Goal: Task Accomplishment & Management: Use online tool/utility

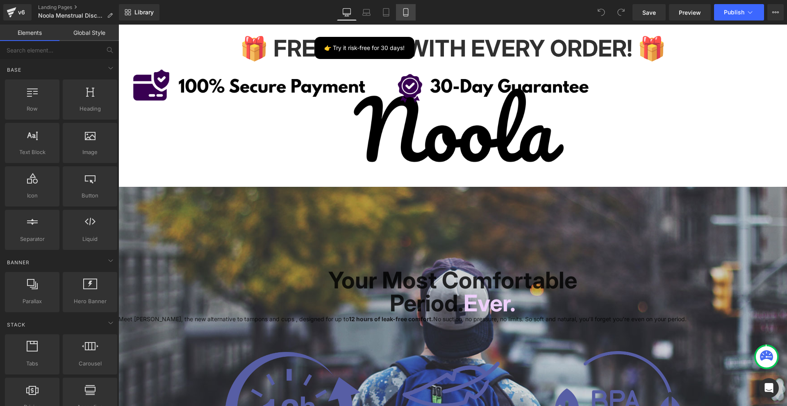
click at [405, 9] on icon at bounding box center [406, 12] width 8 height 8
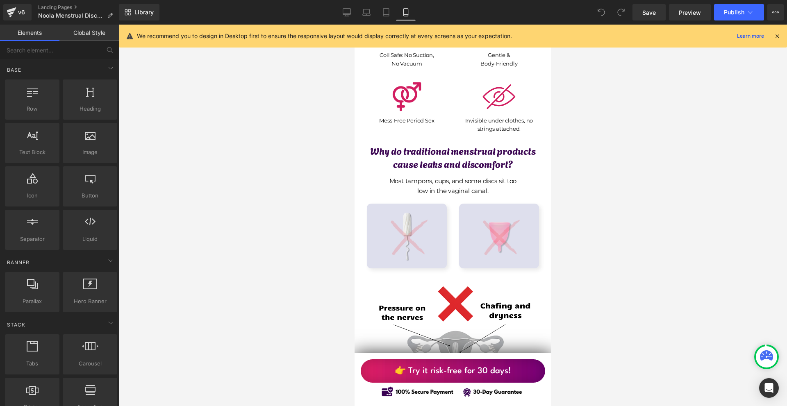
scroll to position [738, 0]
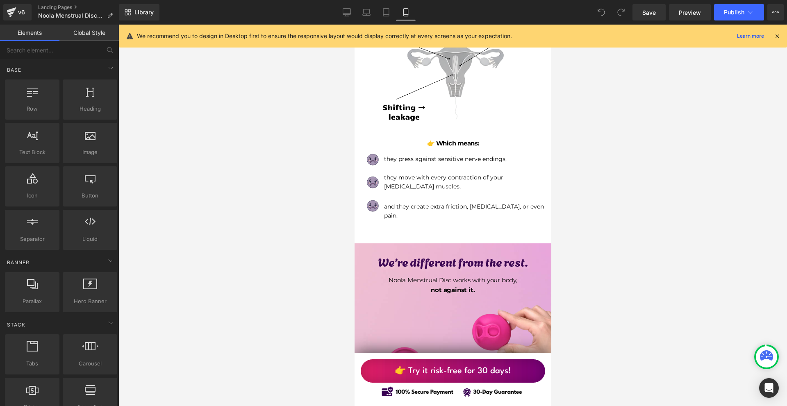
click at [779, 38] on icon at bounding box center [776, 35] width 7 height 7
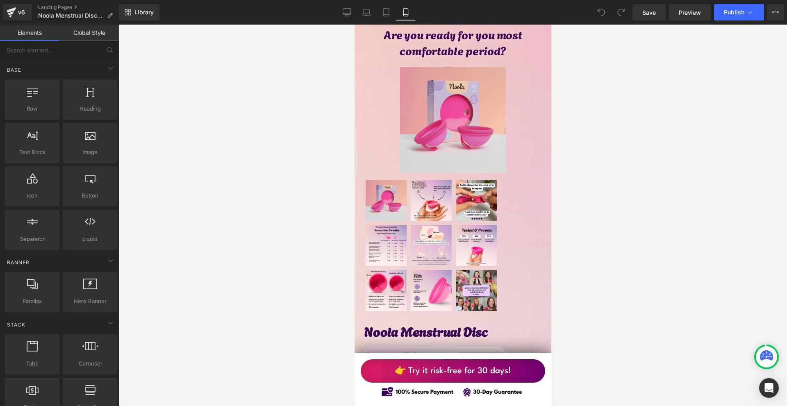
scroll to position [4057, 0]
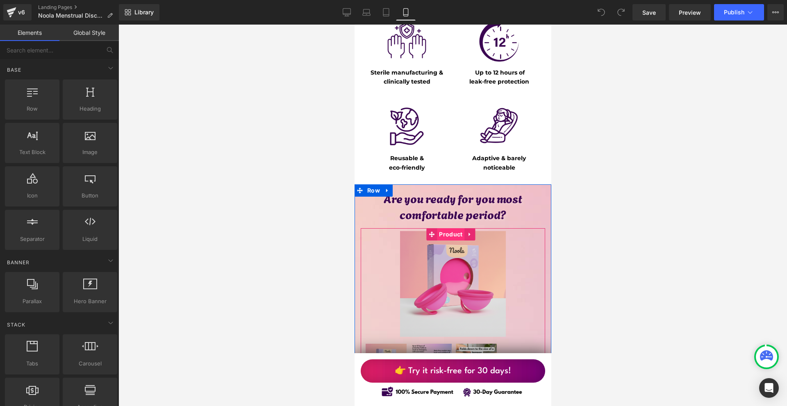
click at [445, 228] on span "Product" at bounding box center [449, 234] width 27 height 12
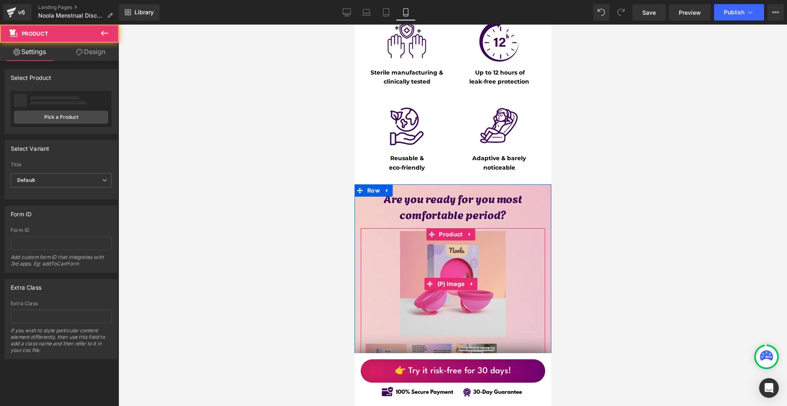
click at [459, 278] on li "(P) Image" at bounding box center [445, 284] width 42 height 12
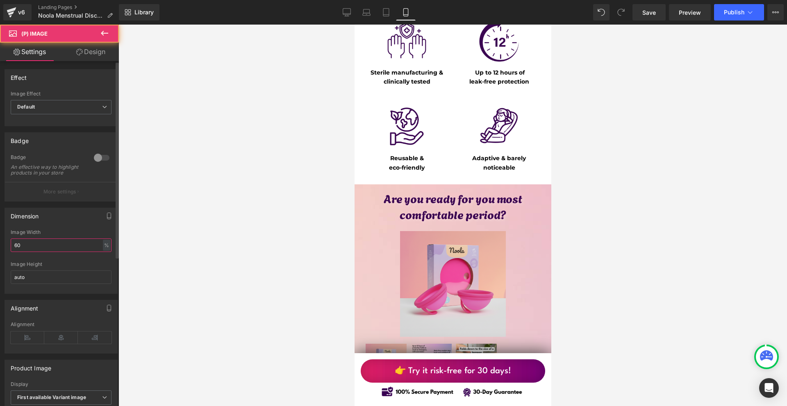
click at [34, 252] on input "60" at bounding box center [61, 245] width 101 height 14
click at [33, 252] on input "60" at bounding box center [61, 245] width 101 height 14
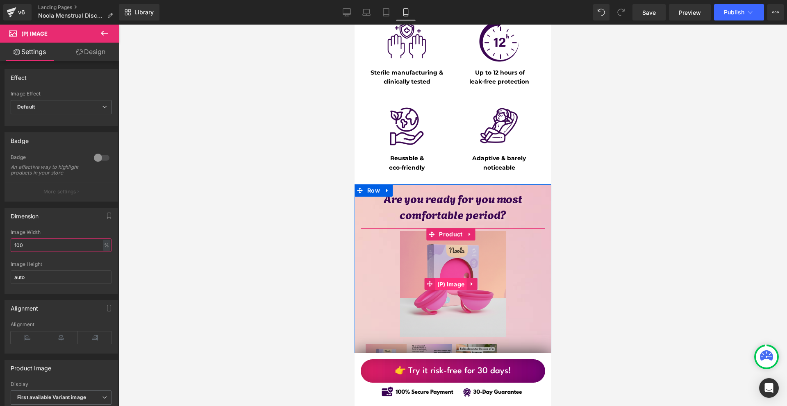
click at [454, 278] on span "(P) Image" at bounding box center [451, 284] width 32 height 12
type input "100"
click at [453, 231] on img at bounding box center [453, 284] width 106 height 106
click at [448, 278] on span "(P) Image" at bounding box center [451, 284] width 32 height 12
click at [438, 228] on div "Sale Off (P) Image" at bounding box center [452, 357] width 184 height 258
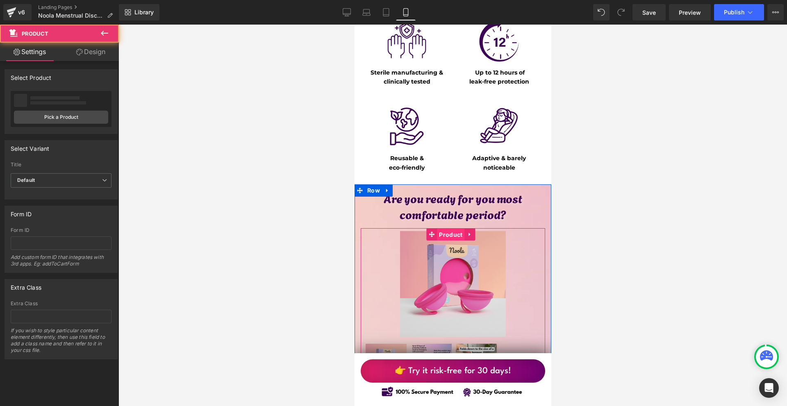
drag, startPoint x: 444, startPoint y: 188, endPoint x: 354, endPoint y: 206, distance: 91.4
click at [444, 229] on span "Product" at bounding box center [449, 235] width 27 height 12
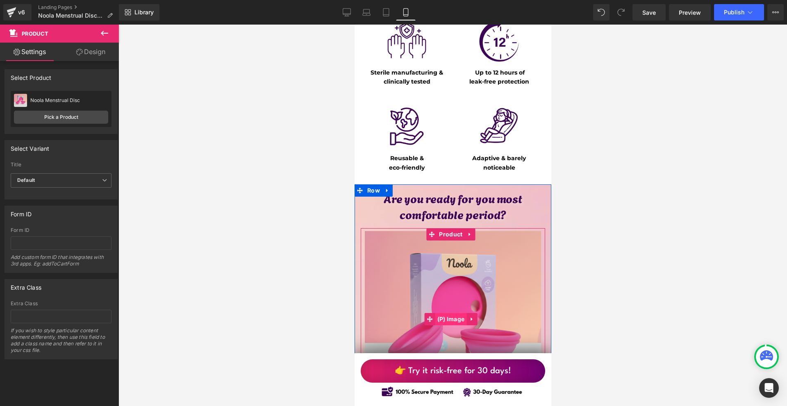
drag, startPoint x: 444, startPoint y: 269, endPoint x: 587, endPoint y: 242, distance: 145.9
click at [444, 313] on span "(P) Image" at bounding box center [451, 319] width 32 height 12
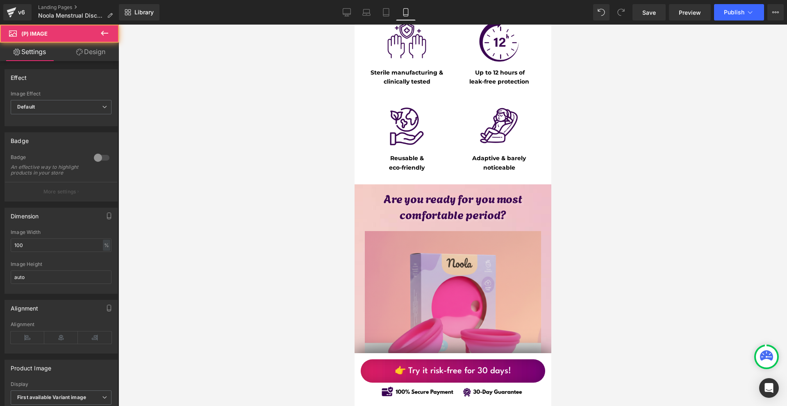
click at [97, 54] on link "Design" at bounding box center [90, 52] width 59 height 18
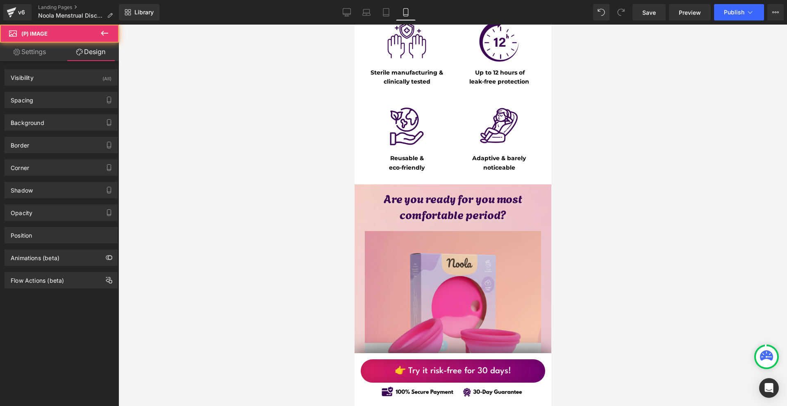
click at [45, 103] on div "Spacing" at bounding box center [61, 100] width 112 height 16
type input "0"
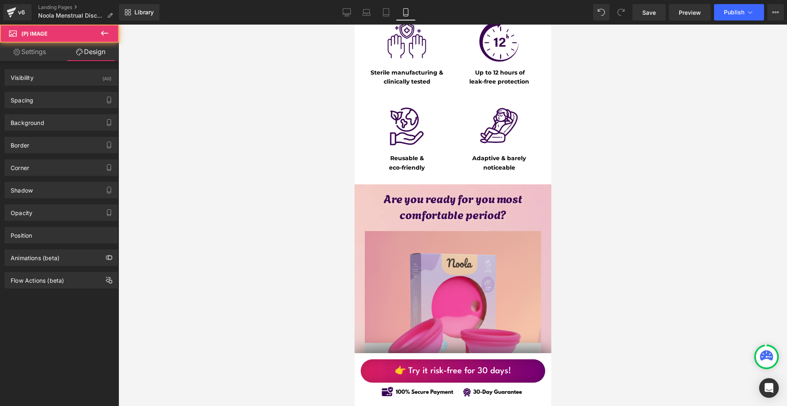
type input "0"
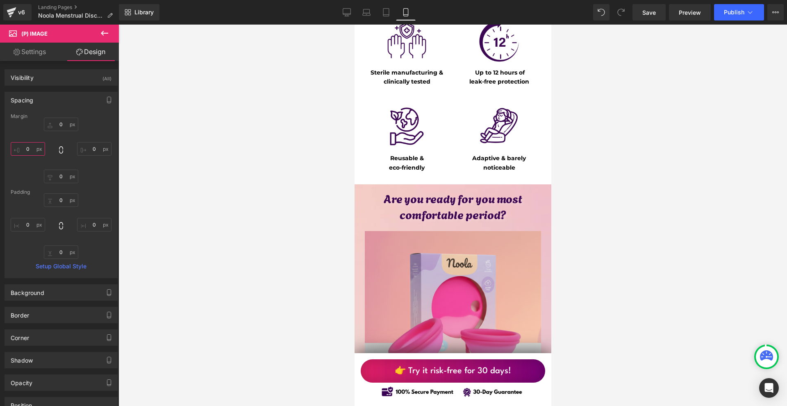
click at [41, 148] on input "0" at bounding box center [28, 149] width 34 height 14
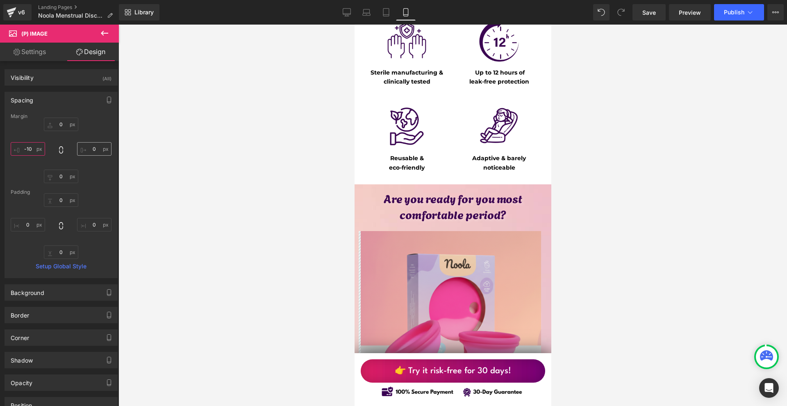
type input "-10"
click at [96, 152] on input "0" at bounding box center [94, 149] width 34 height 14
type input "-10"
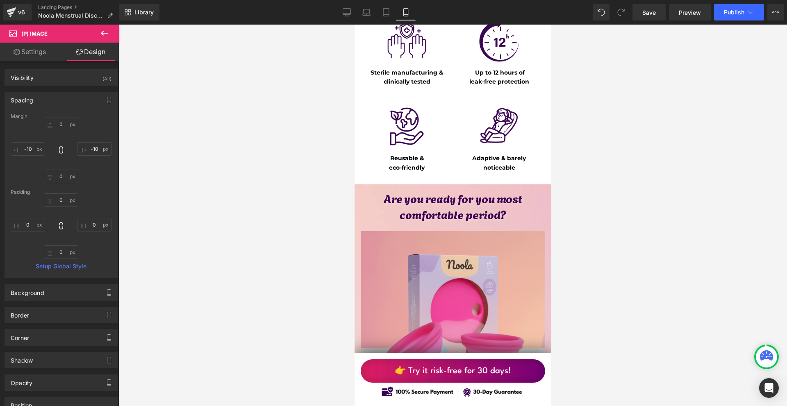
click at [437, 245] on img at bounding box center [452, 323] width 184 height 184
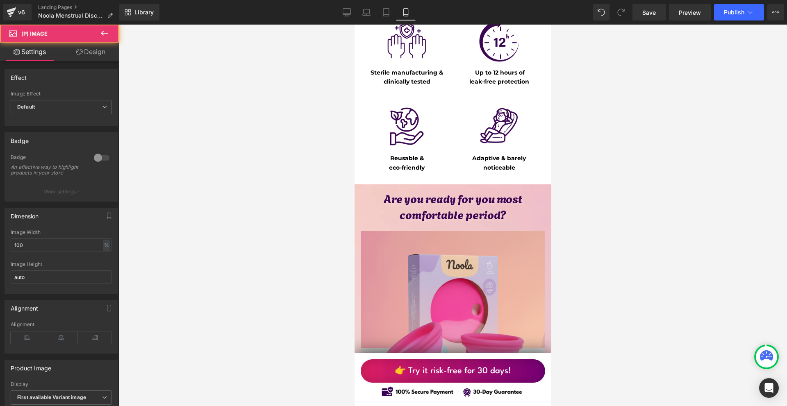
click at [100, 52] on link "Design" at bounding box center [90, 52] width 59 height 18
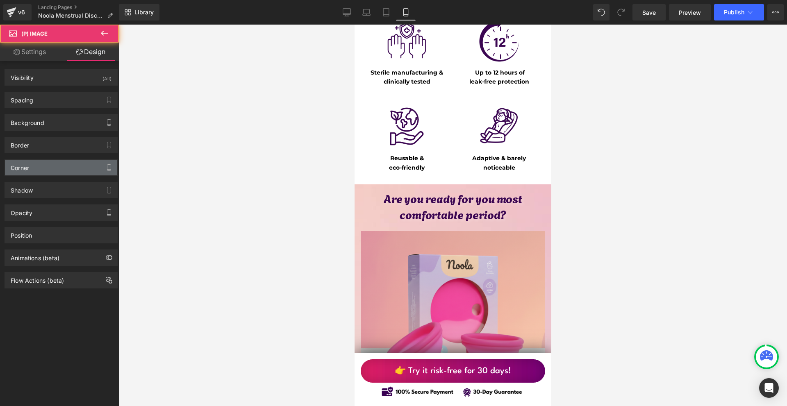
click at [32, 167] on div "Corner" at bounding box center [61, 168] width 112 height 16
type input "0"
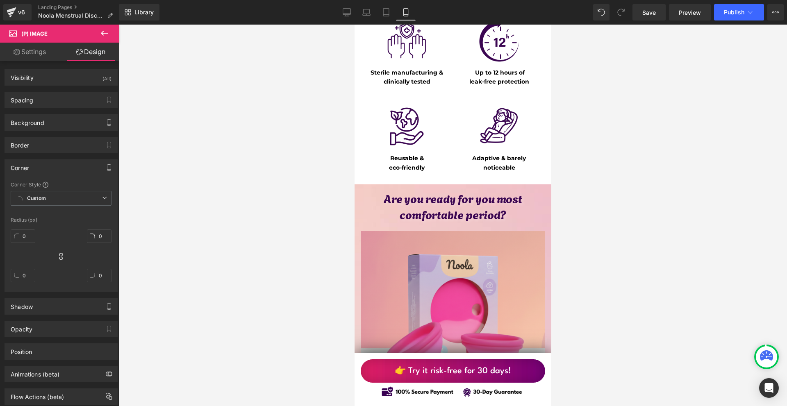
click at [32, 229] on div "0" at bounding box center [23, 239] width 25 height 26
click at [31, 234] on input "0" at bounding box center [23, 236] width 25 height 14
type input "10"
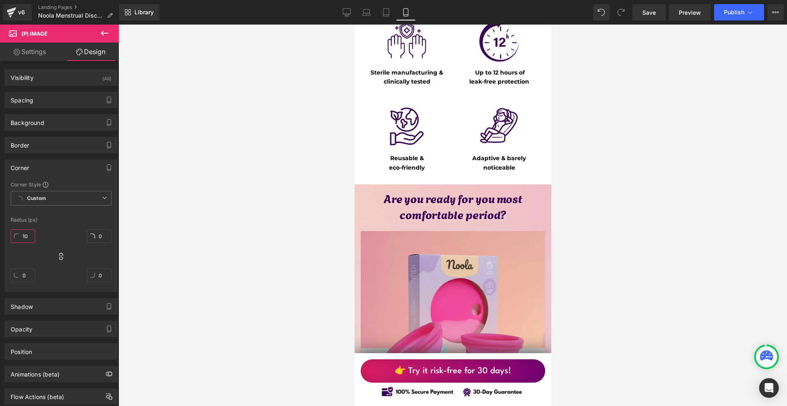
type input "10"
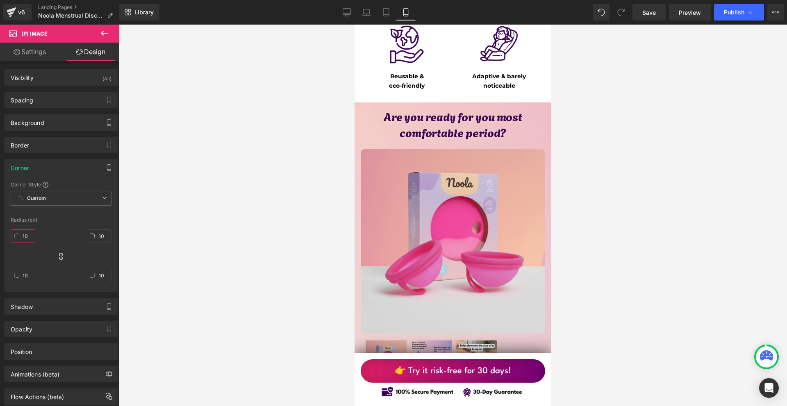
click at [20, 239] on input "10" at bounding box center [23, 236] width 25 height 14
type input "20"
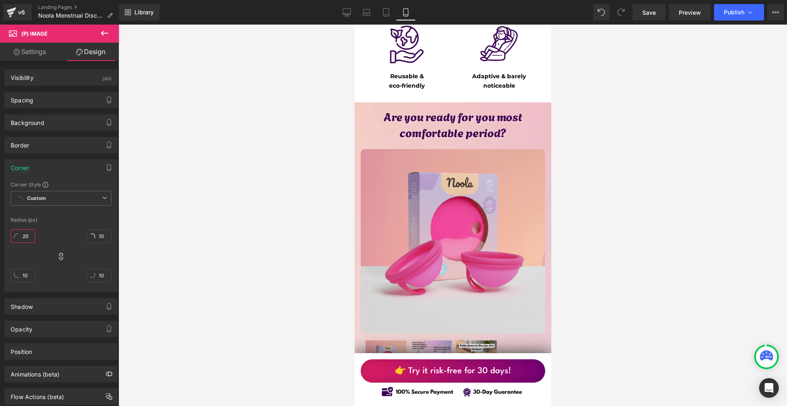
type input "20"
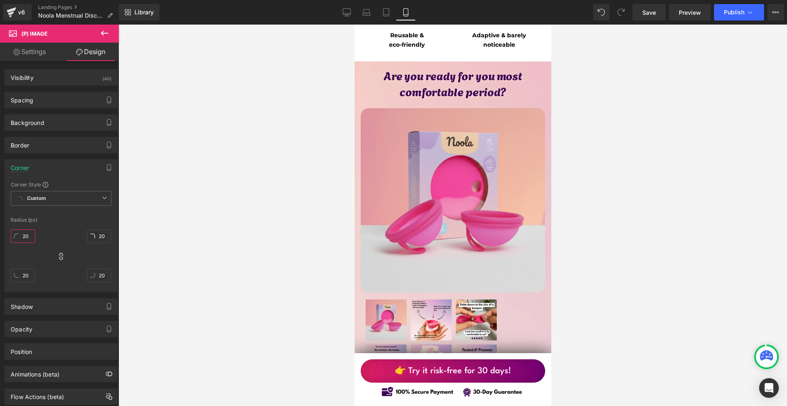
scroll to position [4262, 0]
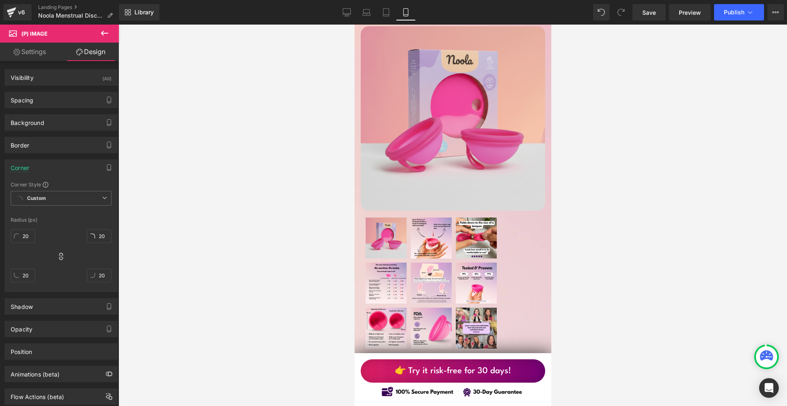
click at [437, 218] on img at bounding box center [430, 238] width 41 height 41
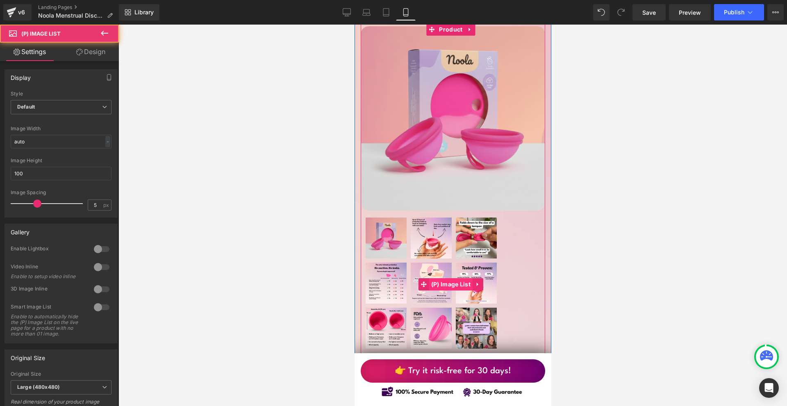
click at [448, 278] on span "(P) Image List" at bounding box center [450, 284] width 43 height 12
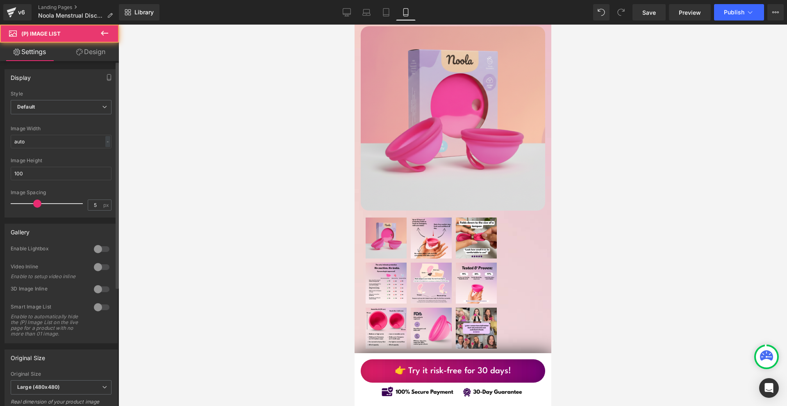
click at [50, 120] on div at bounding box center [61, 120] width 101 height 5
click at [53, 112] on span "Default" at bounding box center [61, 107] width 101 height 14
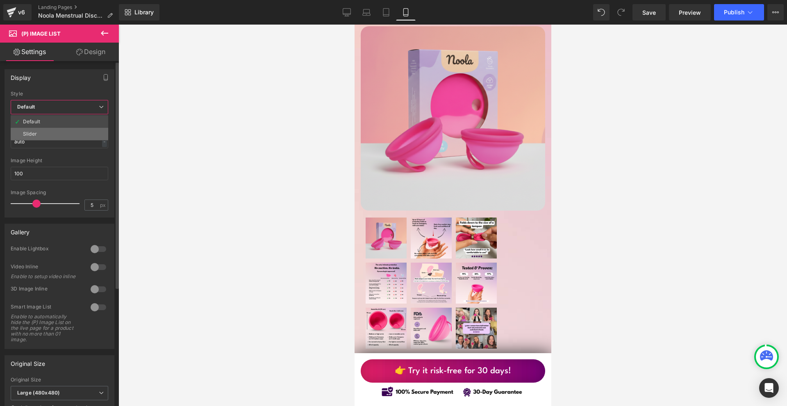
click at [58, 130] on li "Slider" at bounding box center [60, 134] width 98 height 12
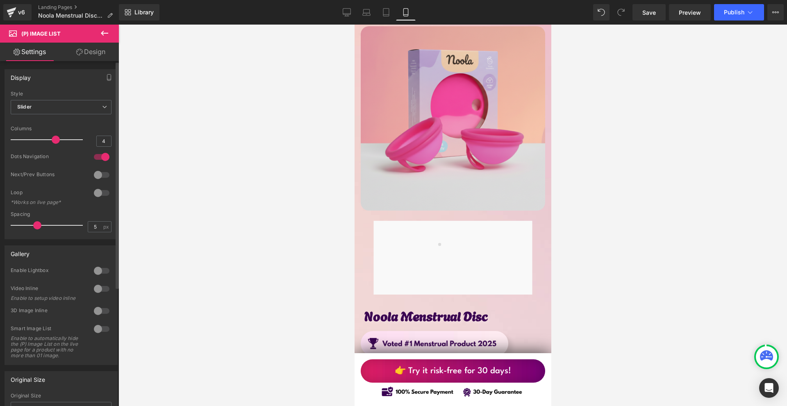
type input "5"
drag, startPoint x: 40, startPoint y: 136, endPoint x: 66, endPoint y: 135, distance: 26.3
click at [66, 135] on div at bounding box center [49, 140] width 68 height 16
drag, startPoint x: 104, startPoint y: 173, endPoint x: 104, endPoint y: 156, distance: 16.4
click at [104, 173] on div at bounding box center [102, 174] width 20 height 13
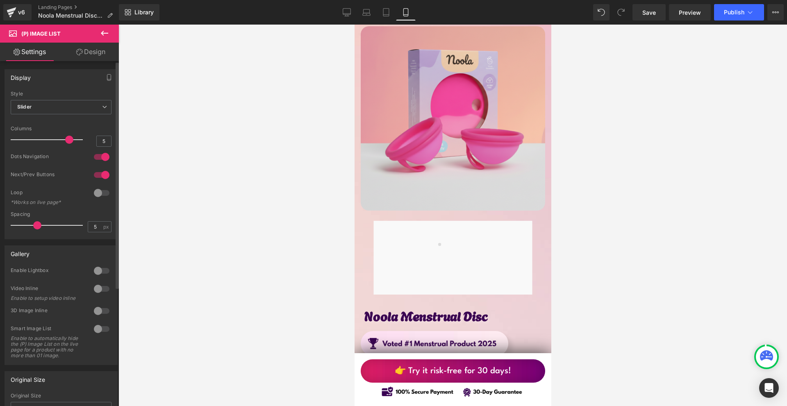
click at [104, 155] on div at bounding box center [102, 156] width 20 height 13
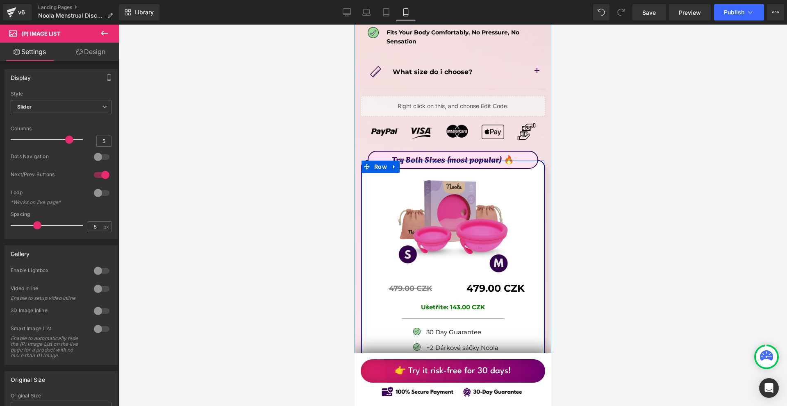
scroll to position [4630, 0]
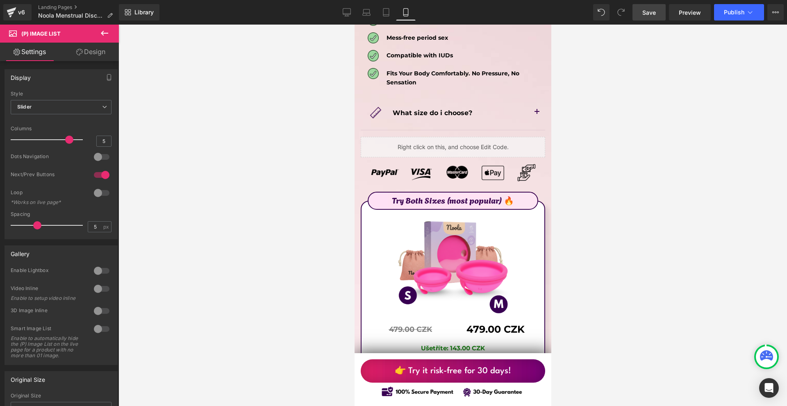
click at [648, 18] on link "Save" at bounding box center [648, 12] width 33 height 16
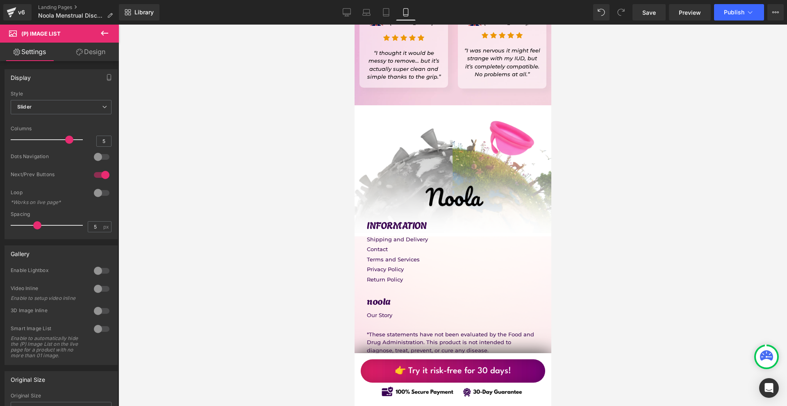
scroll to position [7429, 0]
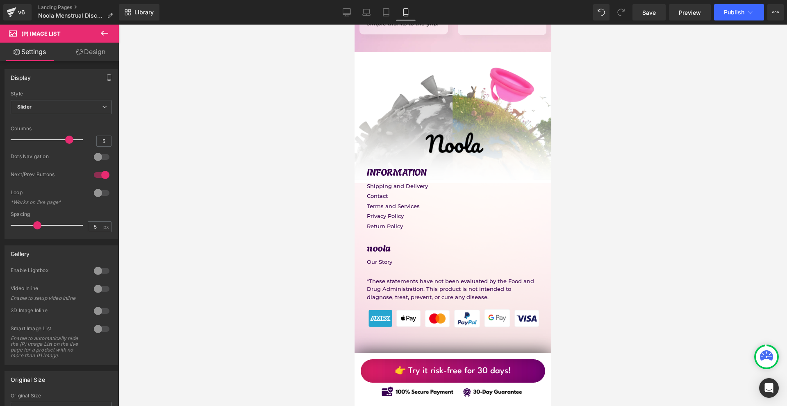
click at [0, 14] on div "v6 Landing Pages Noola Menstrual Disc UK" at bounding box center [59, 12] width 119 height 25
click at [3, 14] on div "v6 Landing Pages Noola Menstrual Disc UK" at bounding box center [59, 12] width 119 height 25
click at [8, 13] on icon at bounding box center [12, 12] width 10 height 20
